Goal: Submit feedback/report problem

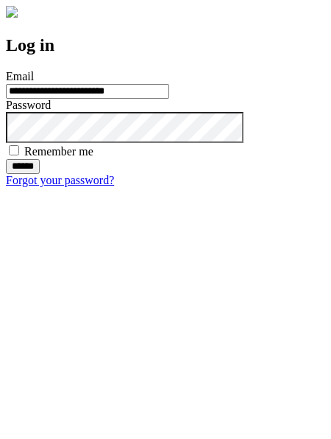
click at [40, 174] on input "******" at bounding box center [23, 166] width 34 height 15
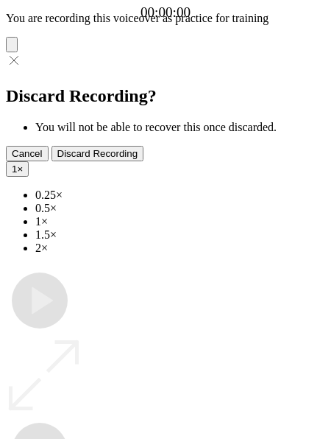
type input "**********"
